Goal: Task Accomplishment & Management: Manage account settings

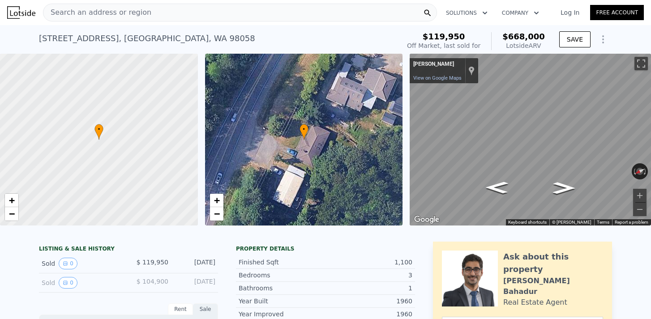
drag, startPoint x: 105, startPoint y: 35, endPoint x: 33, endPoint y: 29, distance: 72.3
click at [33, 29] on div "[STREET_ADDRESS] Sold [DATE] for $119,950 (~ARV $668k ) $119,950 Off Market, la…" at bounding box center [325, 39] width 651 height 29
copy div "[STREET_ADDRESS]"
click at [600, 37] on icon "Show Options" at bounding box center [602, 39] width 11 height 11
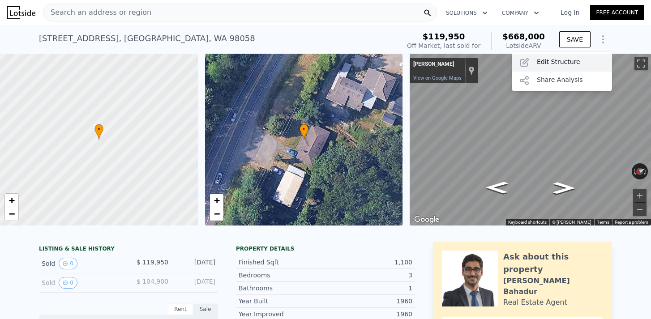
click at [578, 60] on div "Edit Structure" at bounding box center [561, 63] width 100 height 18
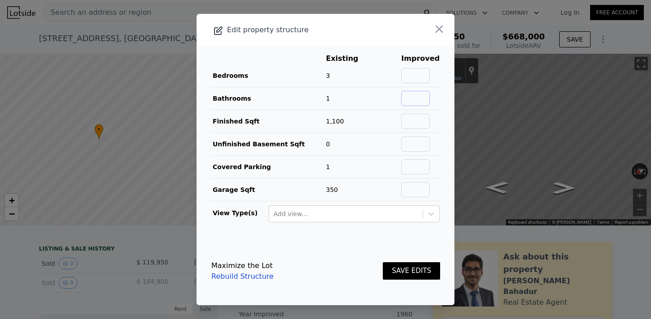
click at [419, 96] on input "text" at bounding box center [415, 98] width 29 height 15
click at [441, 107] on main "Existing Improved Bedrooms 3 Bathrooms 1 100% 2 Finished Sqft 1,100 Unfinished …" at bounding box center [325, 141] width 258 height 191
click at [417, 269] on button "SAVE EDITS" at bounding box center [411, 270] width 57 height 17
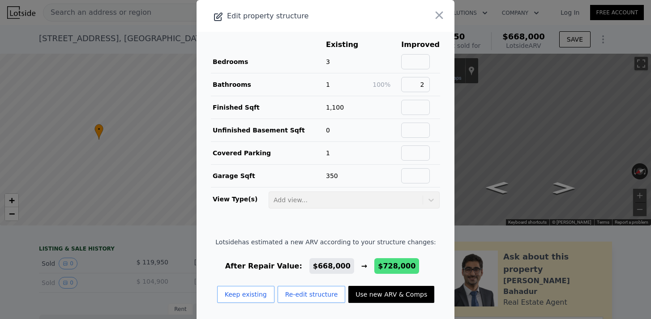
click at [437, 82] on td "2" at bounding box center [419, 84] width 39 height 23
click at [323, 294] on button "Re-edit structure" at bounding box center [311, 294] width 68 height 17
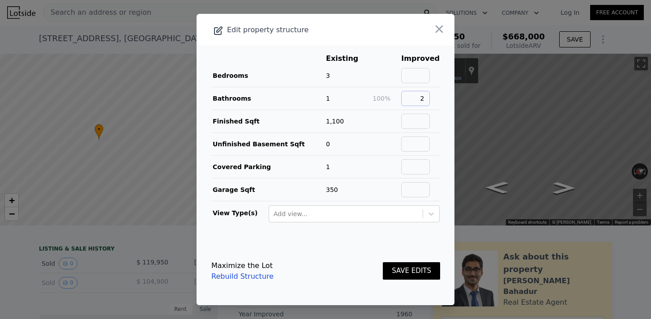
drag, startPoint x: 424, startPoint y: 105, endPoint x: 458, endPoint y: 104, distance: 34.0
click at [458, 105] on div "​ Edit property structure Existing Improved Bedrooms 3 Bathrooms 1 100% 2 Finis…" at bounding box center [325, 159] width 651 height 319
type input "2"
type input "1.5"
click at [448, 105] on main "Existing Improved Bedrooms 3 Bathrooms 1 50% 1.5 Finished Sqft 1,100 Unfinished…" at bounding box center [325, 141] width 258 height 191
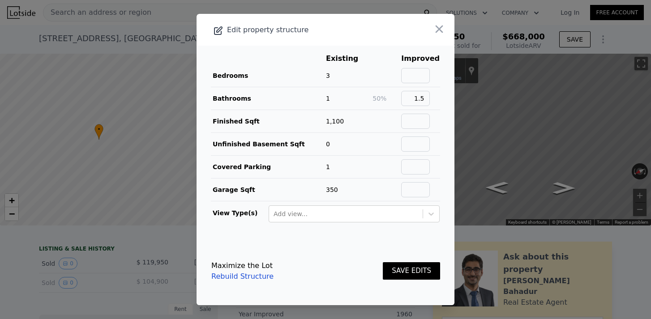
click at [408, 266] on button "SAVE EDITS" at bounding box center [411, 270] width 57 height 17
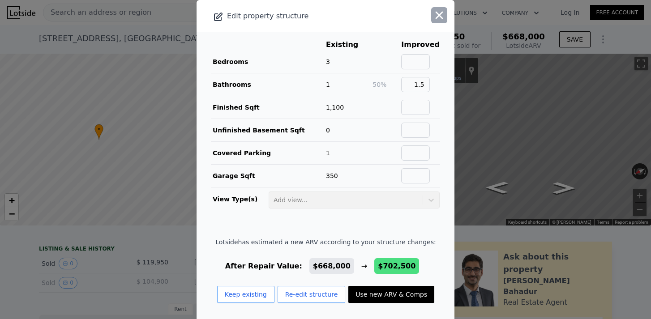
click at [440, 13] on icon "button" at bounding box center [439, 15] width 13 height 13
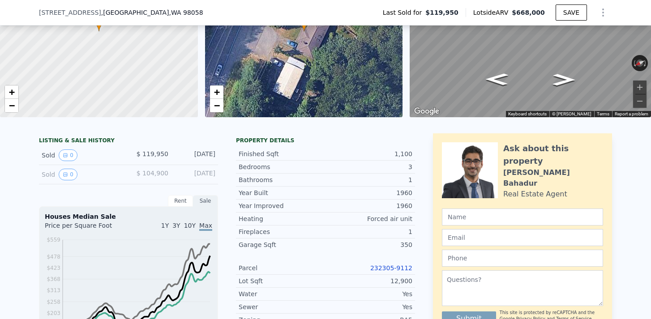
scroll to position [107, 0]
